Goal: Task Accomplishment & Management: Use online tool/utility

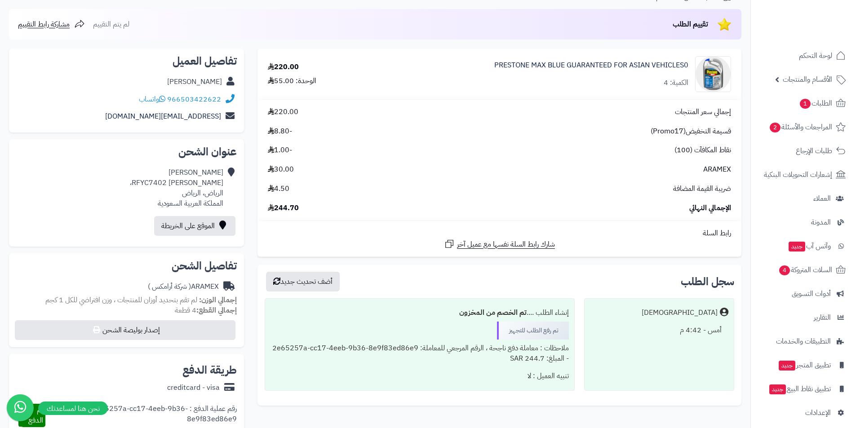
scroll to position [180, 0]
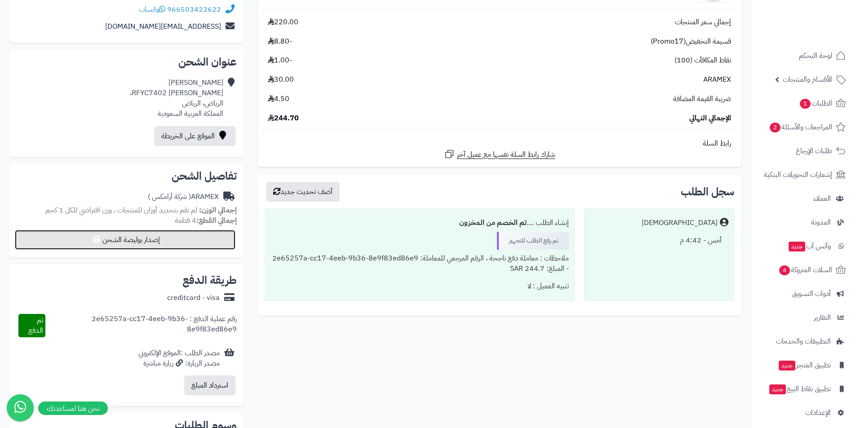
click at [137, 236] on button "إصدار بوليصة الشحن" at bounding box center [125, 240] width 221 height 20
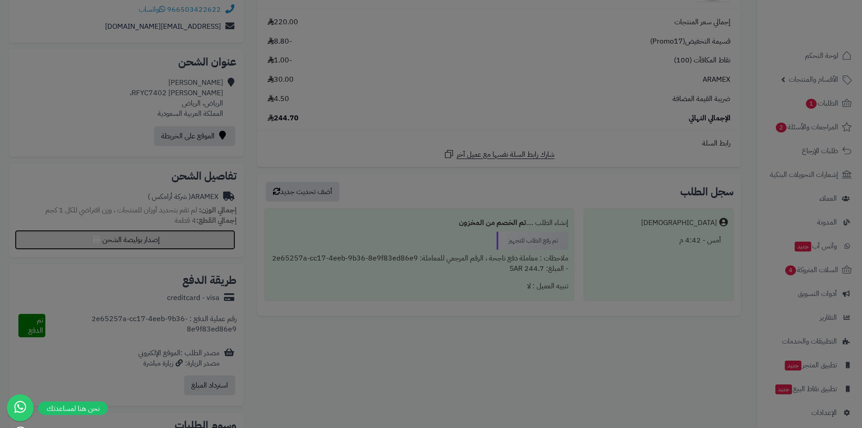
select select "******"
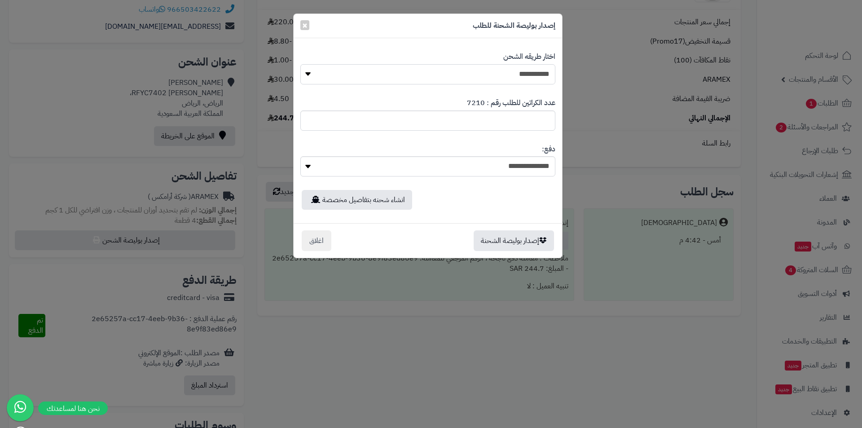
click at [512, 72] on select "**********" at bounding box center [427, 74] width 255 height 20
click at [300, 64] on select "**********" at bounding box center [427, 74] width 255 height 20
click at [508, 236] on button "إصدار بوليصة الشحنة" at bounding box center [514, 240] width 80 height 21
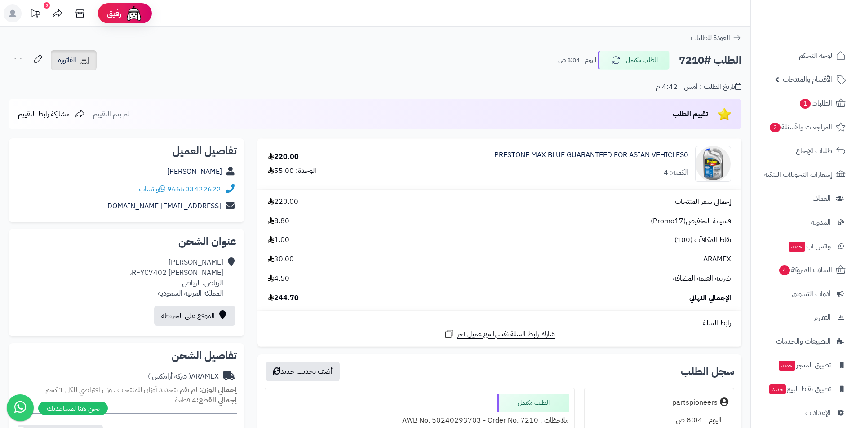
click at [90, 59] on link "الفاتورة" at bounding box center [74, 60] width 46 height 20
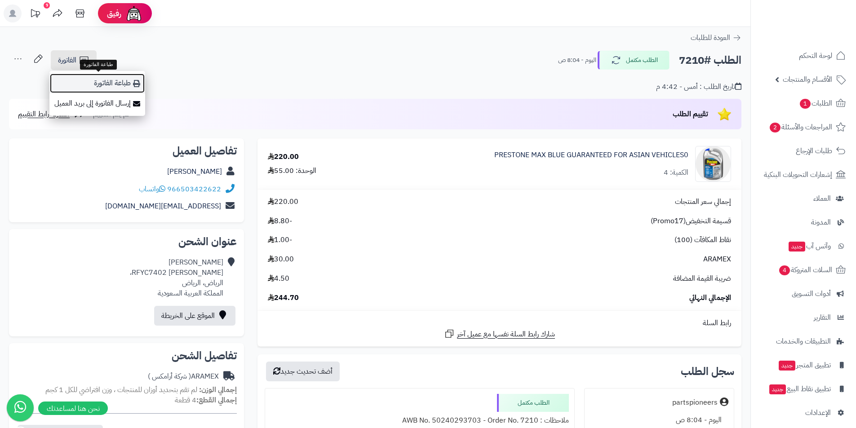
click at [106, 88] on link "طباعة الفاتورة" at bounding box center [97, 83] width 96 height 20
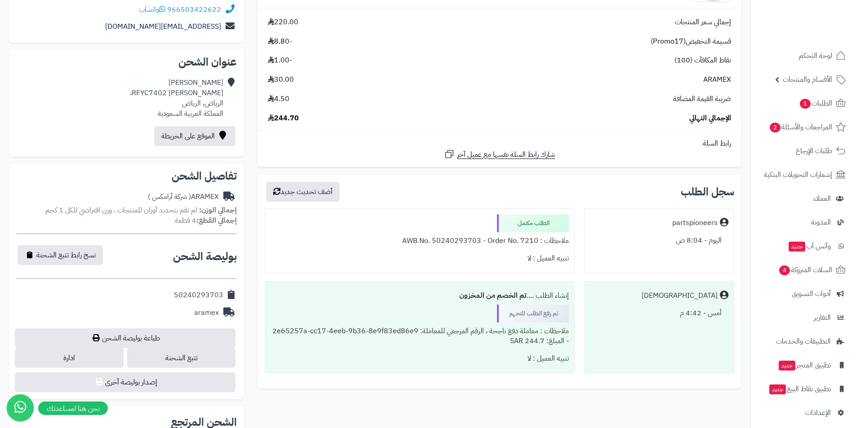
scroll to position [23, 0]
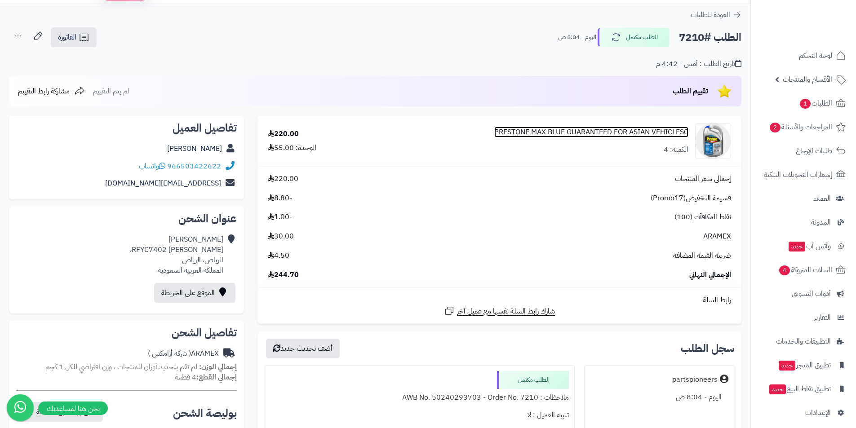
click at [549, 132] on link "PRESTONE MAX BLUE GUARANTEED FOR ASIAN VEHICLES0" at bounding box center [591, 132] width 194 height 10
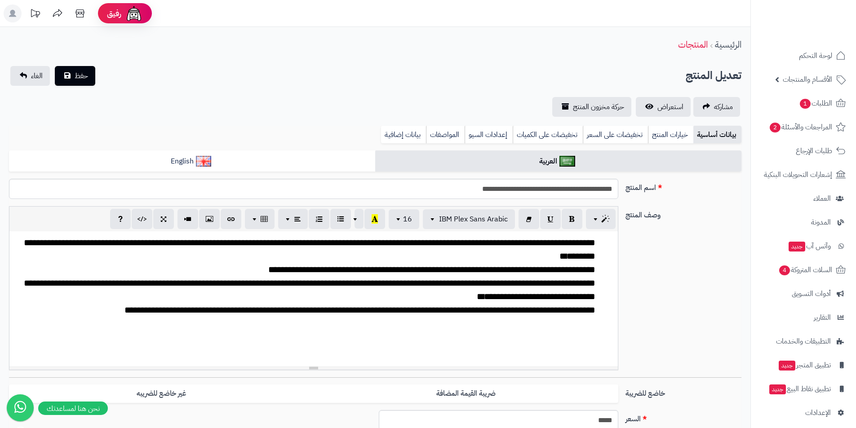
select select
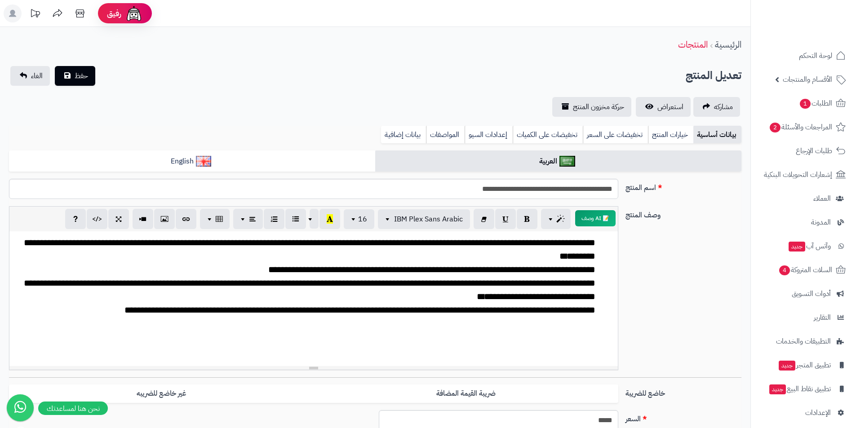
click at [407, 143] on div "بيانات أساسية خيارات المنتج تخفيضات على السعر تخفيضات على الكميات إعدادات السيو…" at bounding box center [375, 138] width 732 height 25
click at [402, 133] on link "بيانات إضافية" at bounding box center [403, 135] width 45 height 18
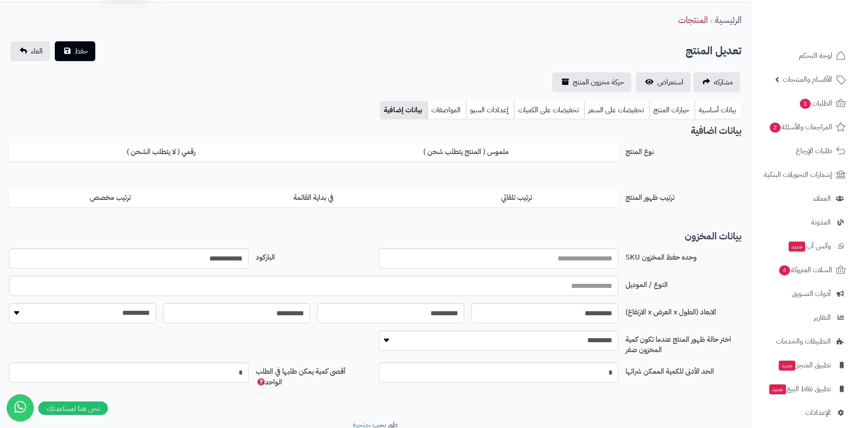
scroll to position [62, 0]
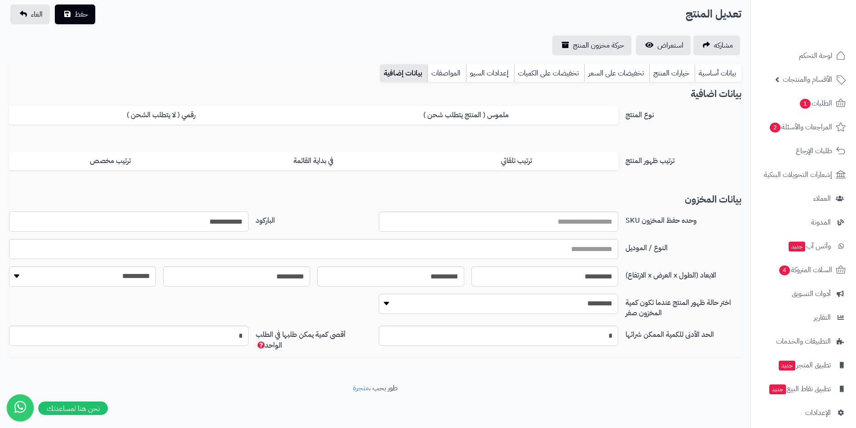
click at [213, 220] on input "**********" at bounding box center [128, 222] width 239 height 20
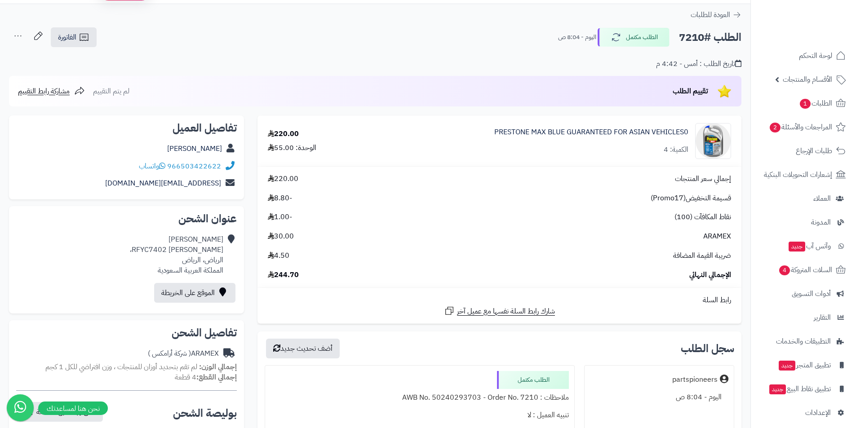
scroll to position [23, 0]
click at [275, 259] on span "4.50" at bounding box center [279, 256] width 22 height 10
click at [683, 39] on h2 "الطلب #7210" at bounding box center [710, 37] width 62 height 18
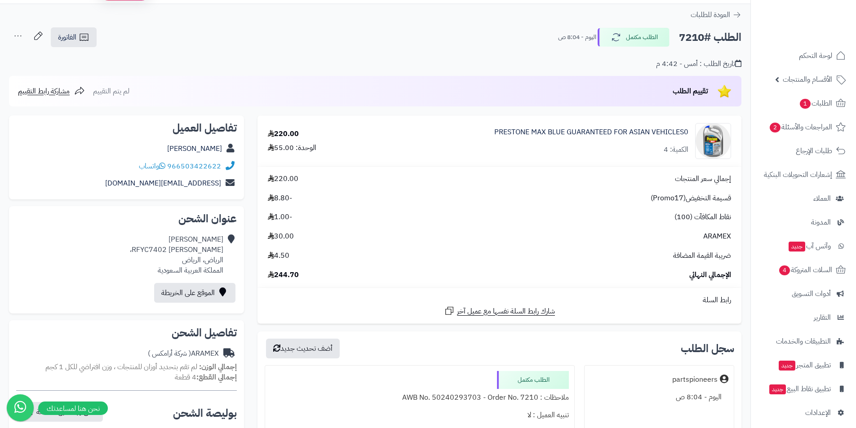
copy h2 "7210"
click at [279, 197] on span "-8.80" at bounding box center [280, 198] width 24 height 10
click at [333, 238] on div "ARAMEX 30.00" at bounding box center [499, 236] width 477 height 10
